Goal: Task Accomplishment & Management: Use online tool/utility

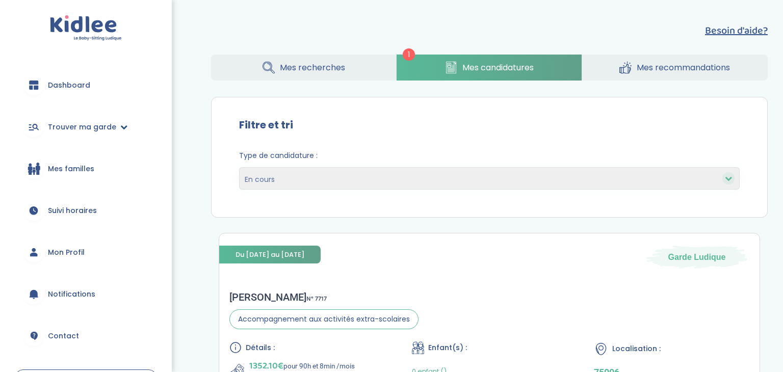
click at [97, 126] on span "Trouver ma garde" at bounding box center [82, 127] width 68 height 11
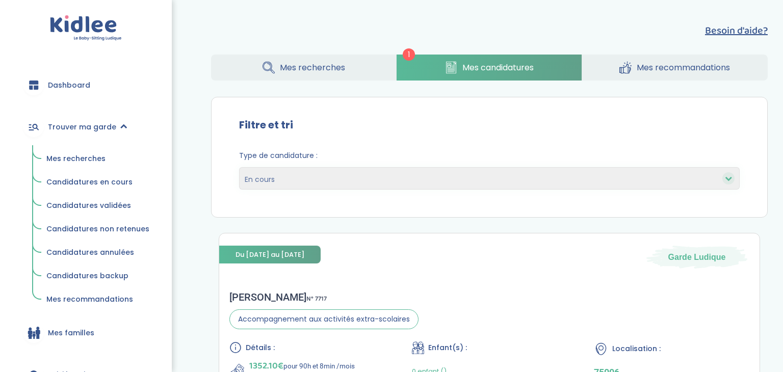
click at [88, 156] on span "Mes recherches" at bounding box center [75, 158] width 59 height 10
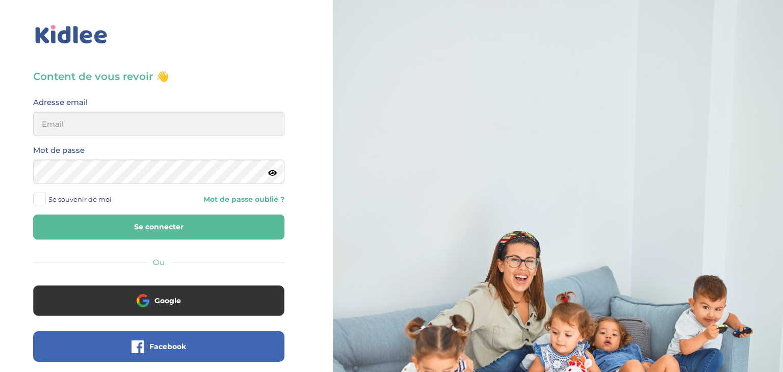
type input "[EMAIL_ADDRESS][DOMAIN_NAME]"
click at [275, 174] on icon at bounding box center [272, 173] width 9 height 8
click at [147, 231] on button "Se connecter" at bounding box center [158, 226] width 251 height 25
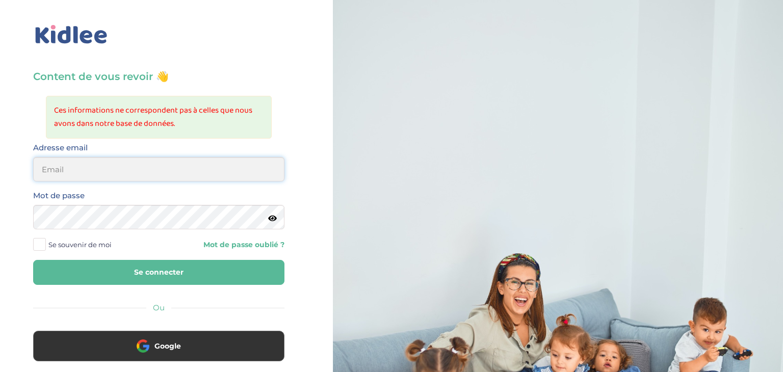
click at [109, 168] on input "email" at bounding box center [158, 169] width 251 height 24
type input "sarrakedjbour@gmail.com"
click at [85, 265] on button "Se connecter" at bounding box center [158, 272] width 251 height 25
click at [94, 173] on input "email" at bounding box center [158, 169] width 251 height 24
type input "[EMAIL_ADDRESS][DOMAIN_NAME]"
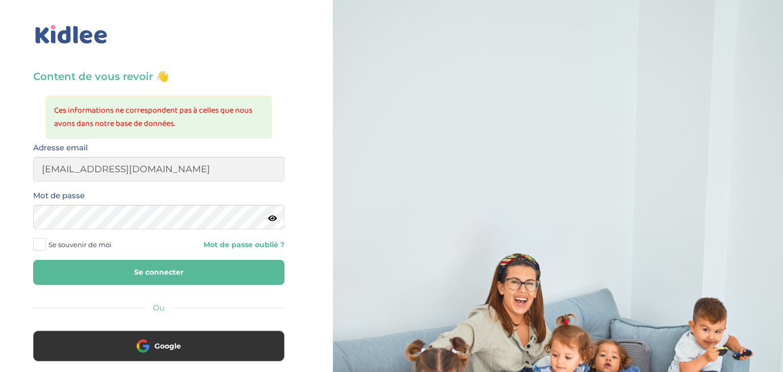
click at [94, 271] on button "Se connecter" at bounding box center [158, 272] width 251 height 25
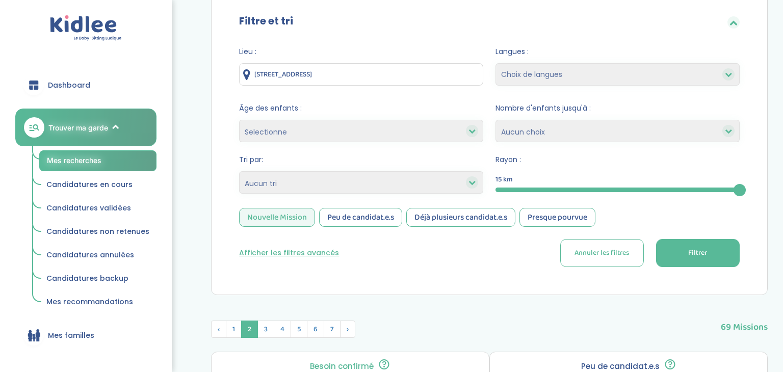
scroll to position [106, 0]
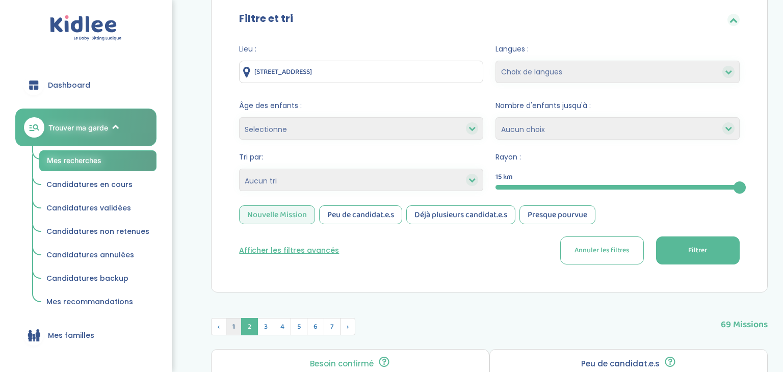
click at [233, 322] on span "1" at bounding box center [234, 326] width 16 height 17
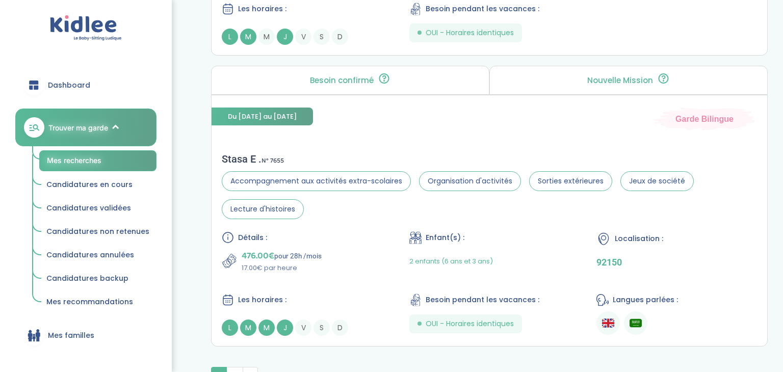
scroll to position [0, 0]
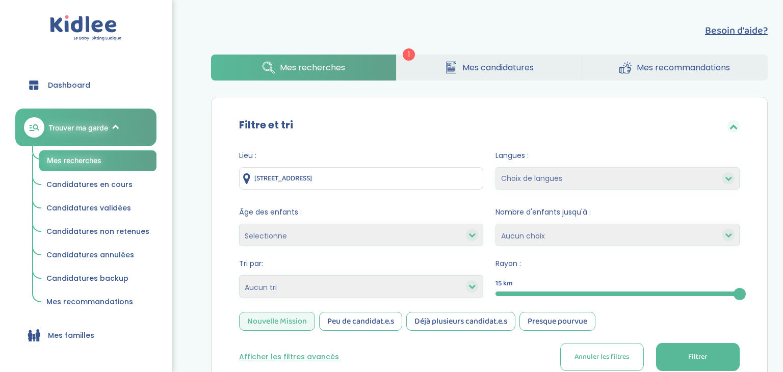
click at [467, 289] on div at bounding box center [472, 286] width 12 height 12
click at [472, 287] on icon at bounding box center [471, 286] width 7 height 7
click at [427, 289] on select "Heures par semaine (croissant) Heures par semaine (décroissant) Date de démarra…" at bounding box center [361, 286] width 244 height 22
select select "salary_desc"
click at [239, 275] on select "Heures par semaine (croissant) Heures par semaine (décroissant) Date de démarra…" at bounding box center [361, 286] width 244 height 22
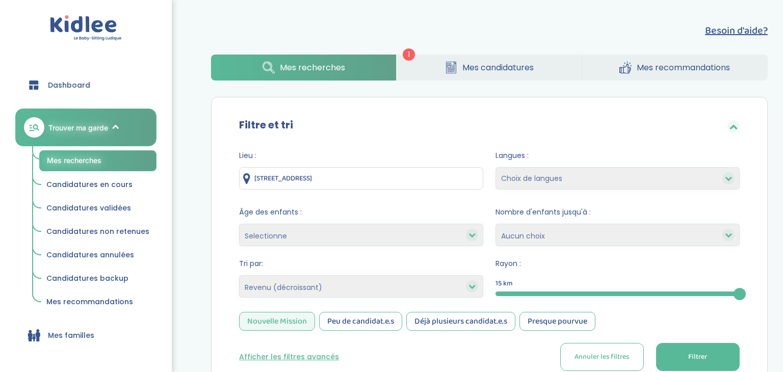
click at [693, 367] on button "Filtrer" at bounding box center [698, 357] width 84 height 28
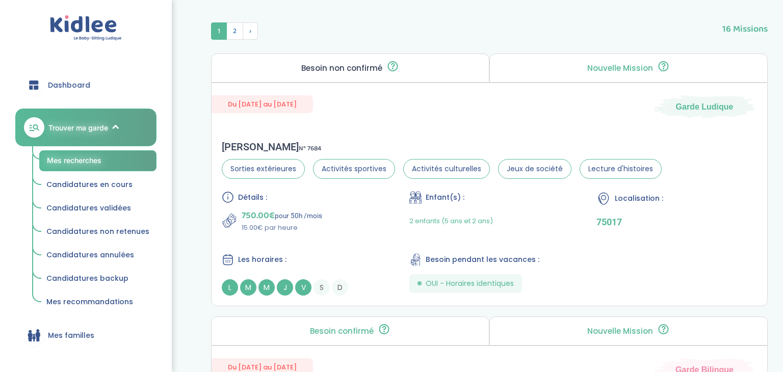
scroll to position [393, 0]
